Goal: Browse casually: Explore the website without a specific task or goal

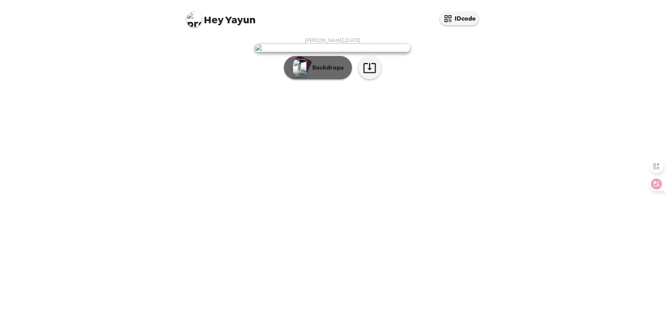
click at [322, 72] on p "Backdrops" at bounding box center [325, 67] width 35 height 9
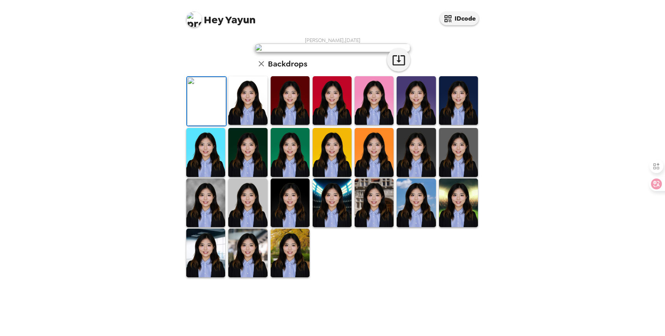
scroll to position [37, 0]
click at [249, 125] on img at bounding box center [247, 100] width 39 height 49
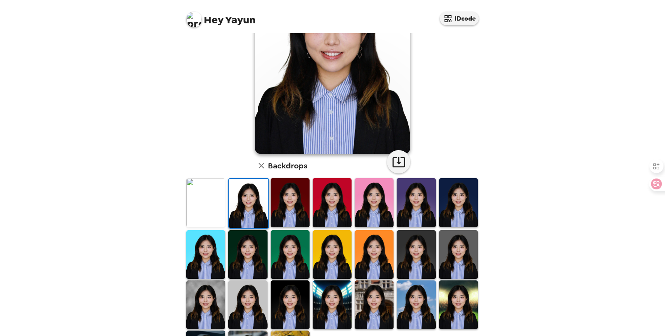
scroll to position [82, 0]
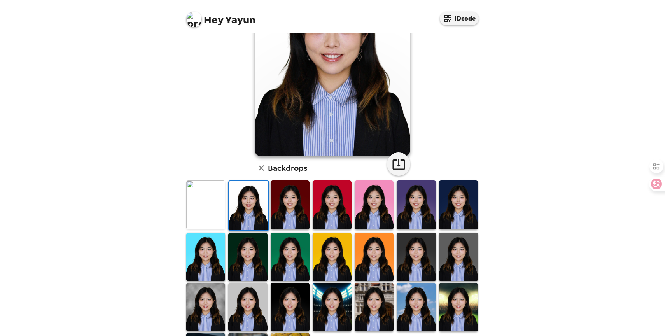
click at [439, 215] on img at bounding box center [458, 204] width 39 height 49
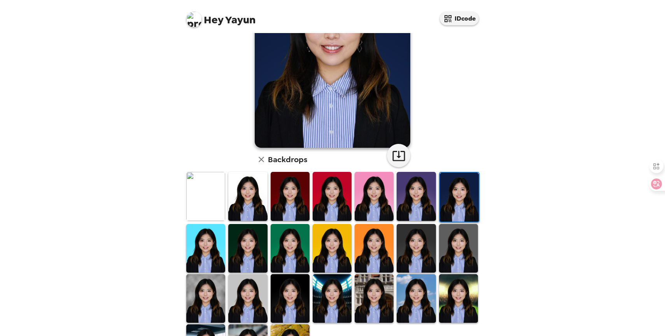
scroll to position [94, 0]
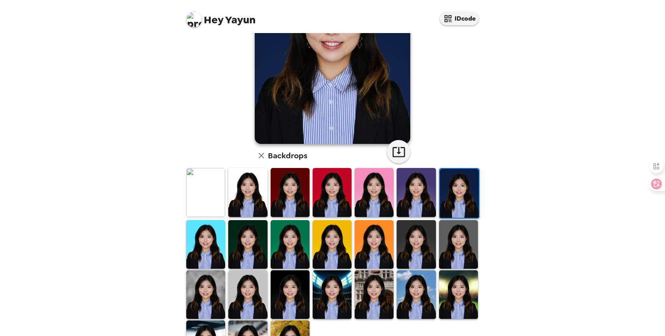
click at [377, 251] on img at bounding box center [374, 244] width 39 height 49
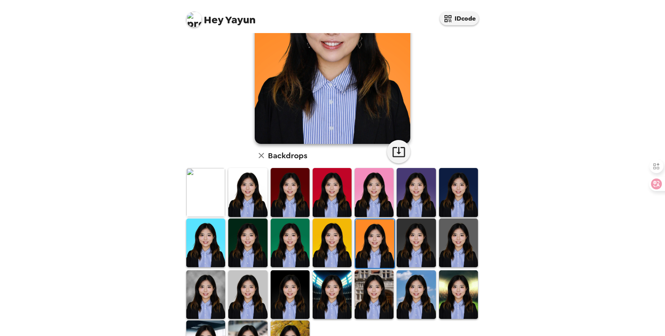
click at [410, 251] on img at bounding box center [416, 243] width 39 height 49
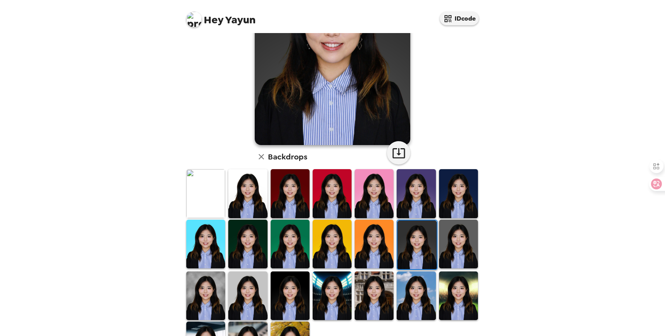
scroll to position [92, 0]
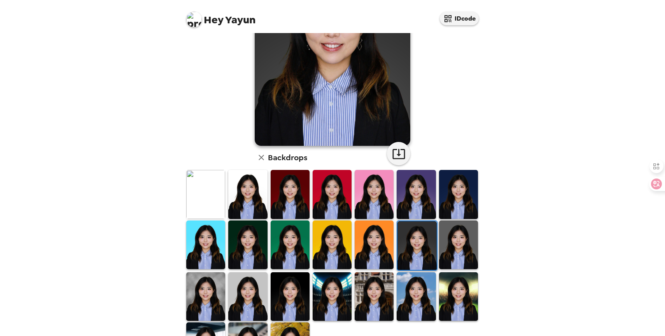
click at [414, 292] on img at bounding box center [416, 296] width 39 height 49
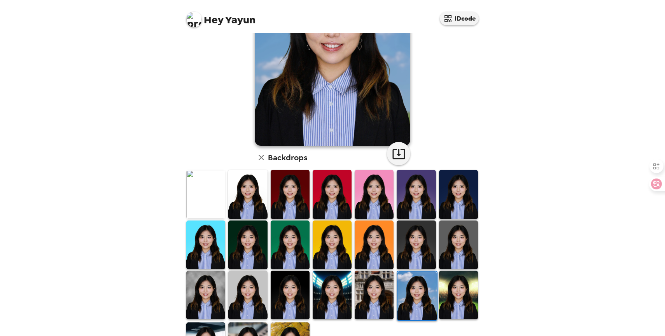
click at [457, 296] on img at bounding box center [458, 295] width 39 height 49
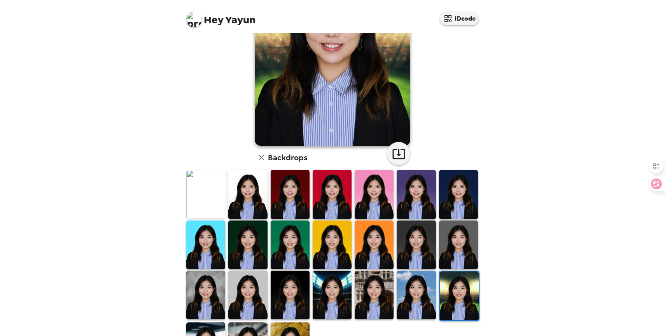
click at [284, 296] on img at bounding box center [290, 295] width 39 height 49
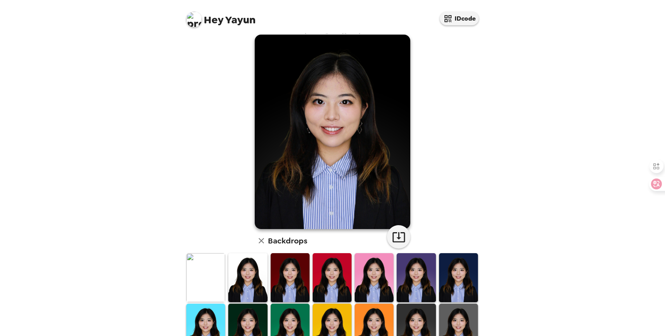
scroll to position [136, 0]
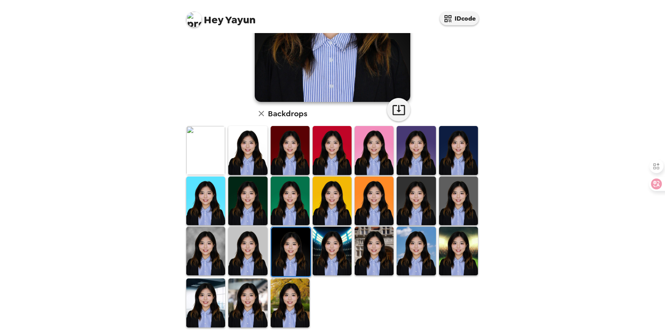
click at [216, 240] on img at bounding box center [205, 251] width 39 height 49
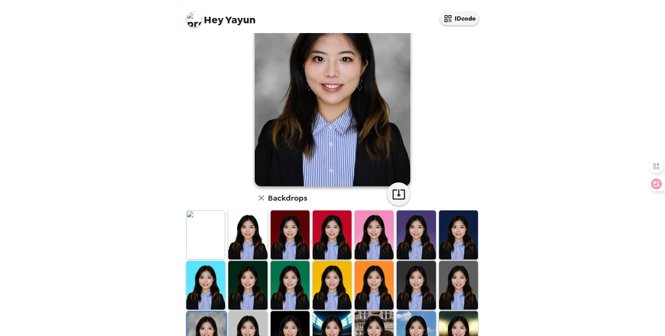
scroll to position [47, 0]
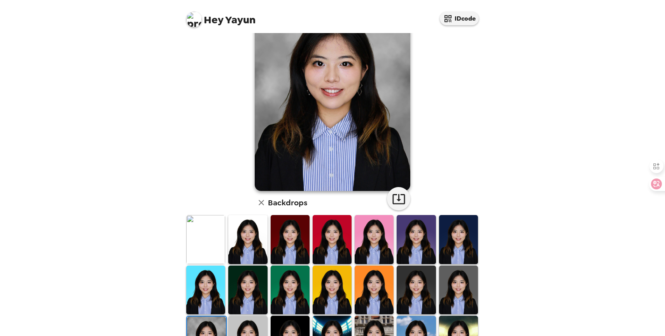
click at [198, 248] on img at bounding box center [205, 239] width 39 height 49
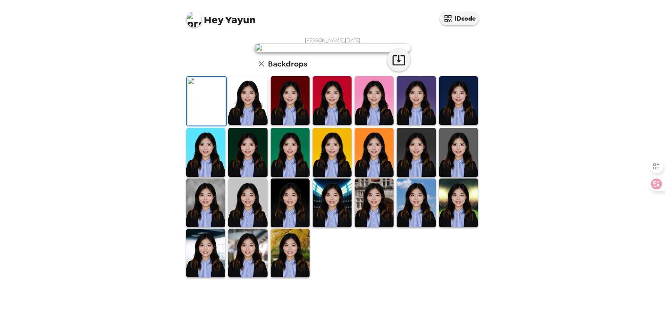
click at [254, 125] on img at bounding box center [247, 100] width 39 height 49
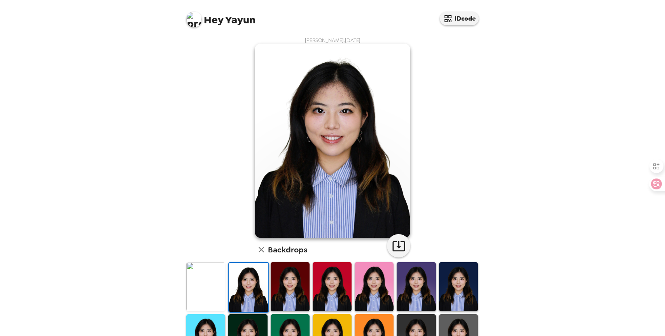
scroll to position [136, 0]
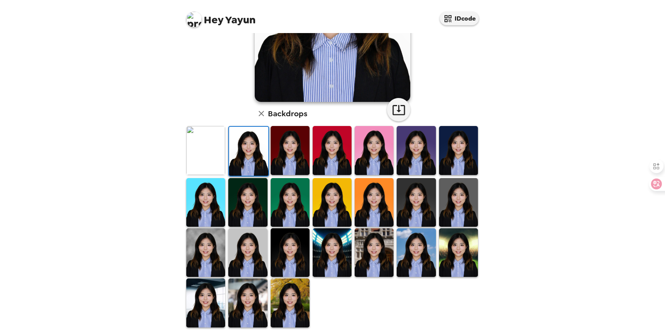
click at [324, 246] on img at bounding box center [332, 252] width 39 height 49
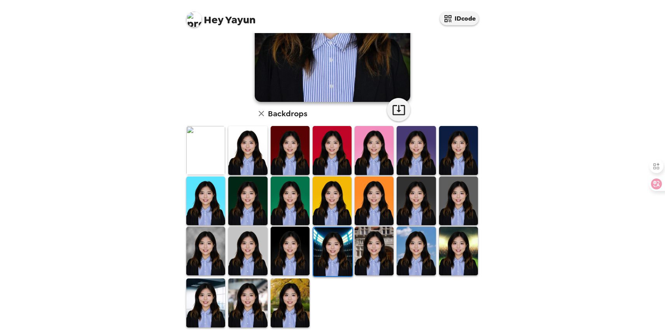
click at [290, 241] on img at bounding box center [290, 251] width 39 height 49
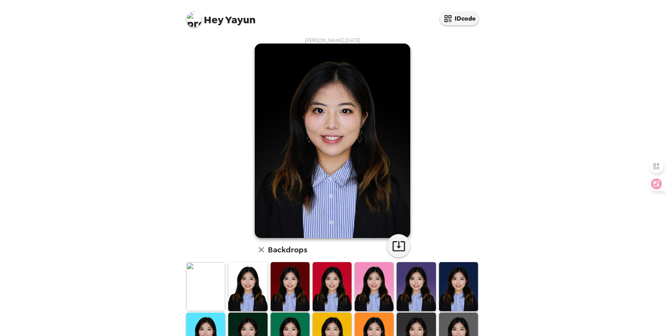
scroll to position [98, 0]
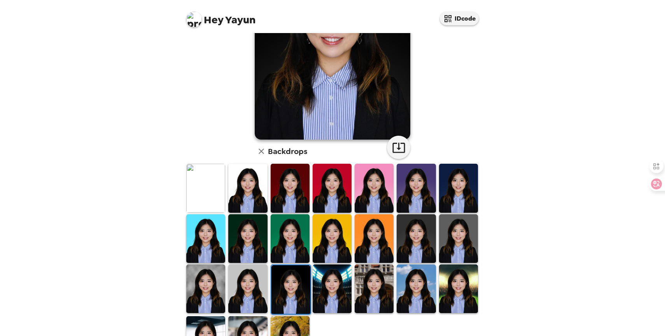
click at [462, 240] on img at bounding box center [458, 238] width 39 height 49
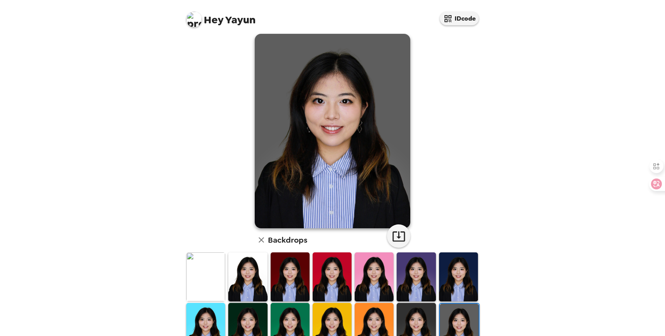
scroll to position [19, 0]
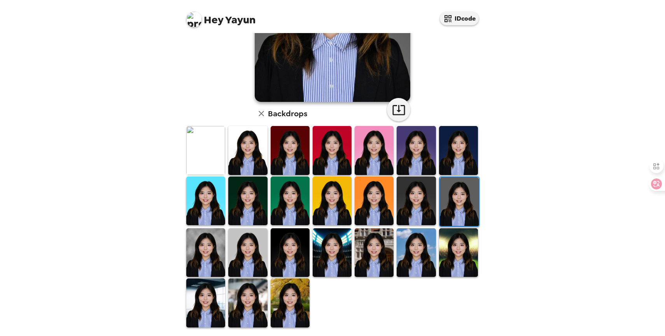
click at [464, 261] on img at bounding box center [458, 252] width 39 height 49
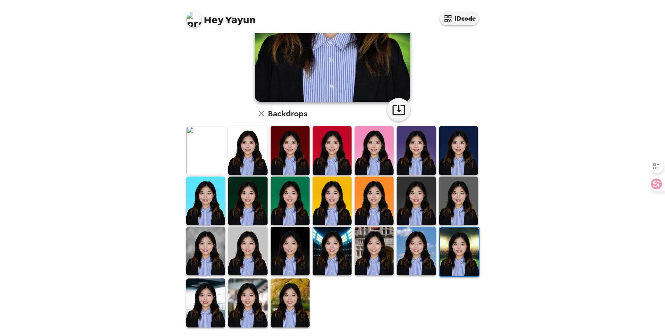
scroll to position [136, 0]
click at [292, 239] on img at bounding box center [290, 251] width 39 height 49
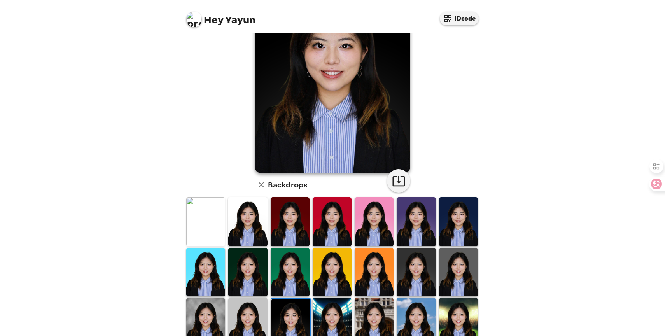
scroll to position [67, 0]
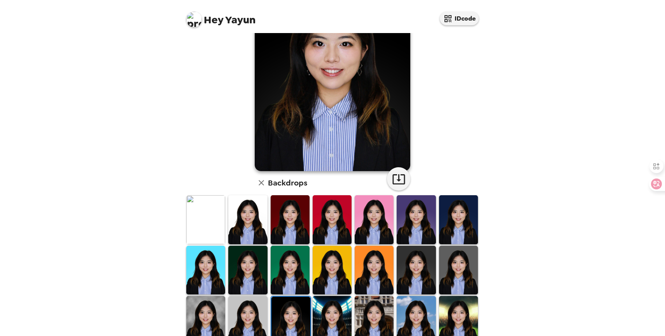
click at [413, 268] on img at bounding box center [416, 270] width 39 height 49
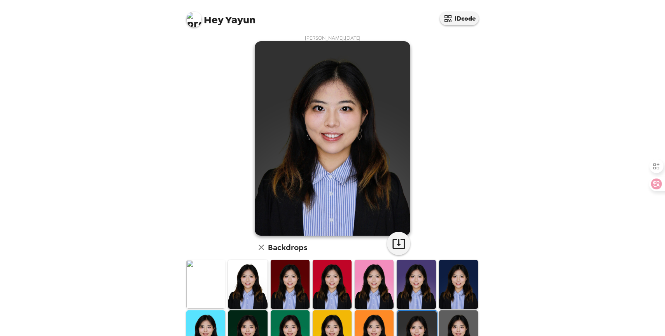
scroll to position [136, 0]
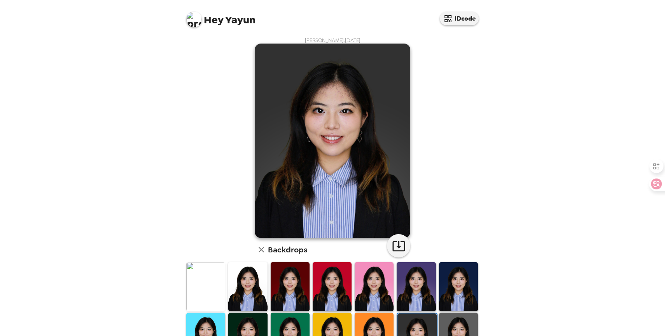
scroll to position [136, 0]
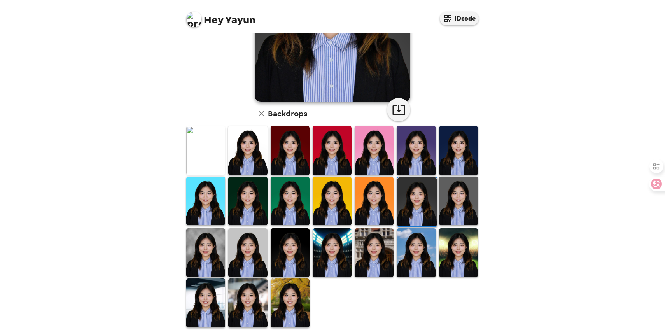
click at [259, 248] on img at bounding box center [247, 252] width 39 height 49
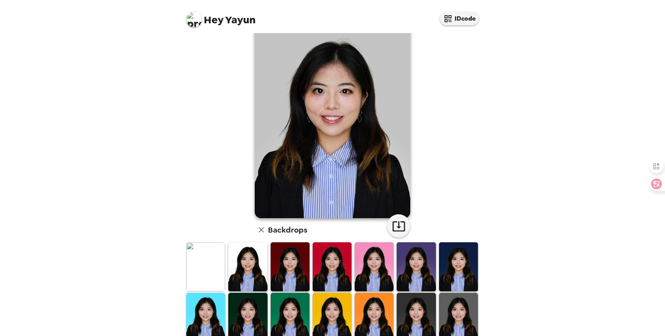
scroll to position [0, 0]
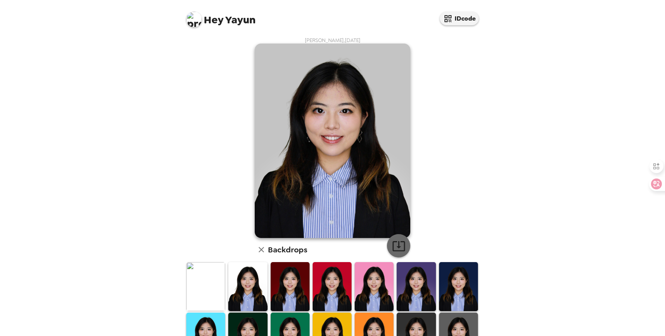
click at [397, 247] on icon "button" at bounding box center [398, 246] width 12 height 10
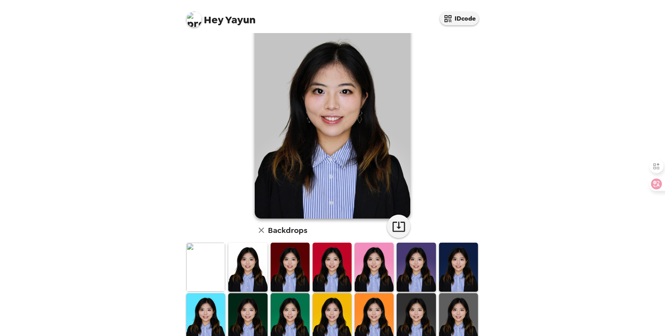
scroll to position [17, 0]
